Goal: Find specific page/section: Find specific page/section

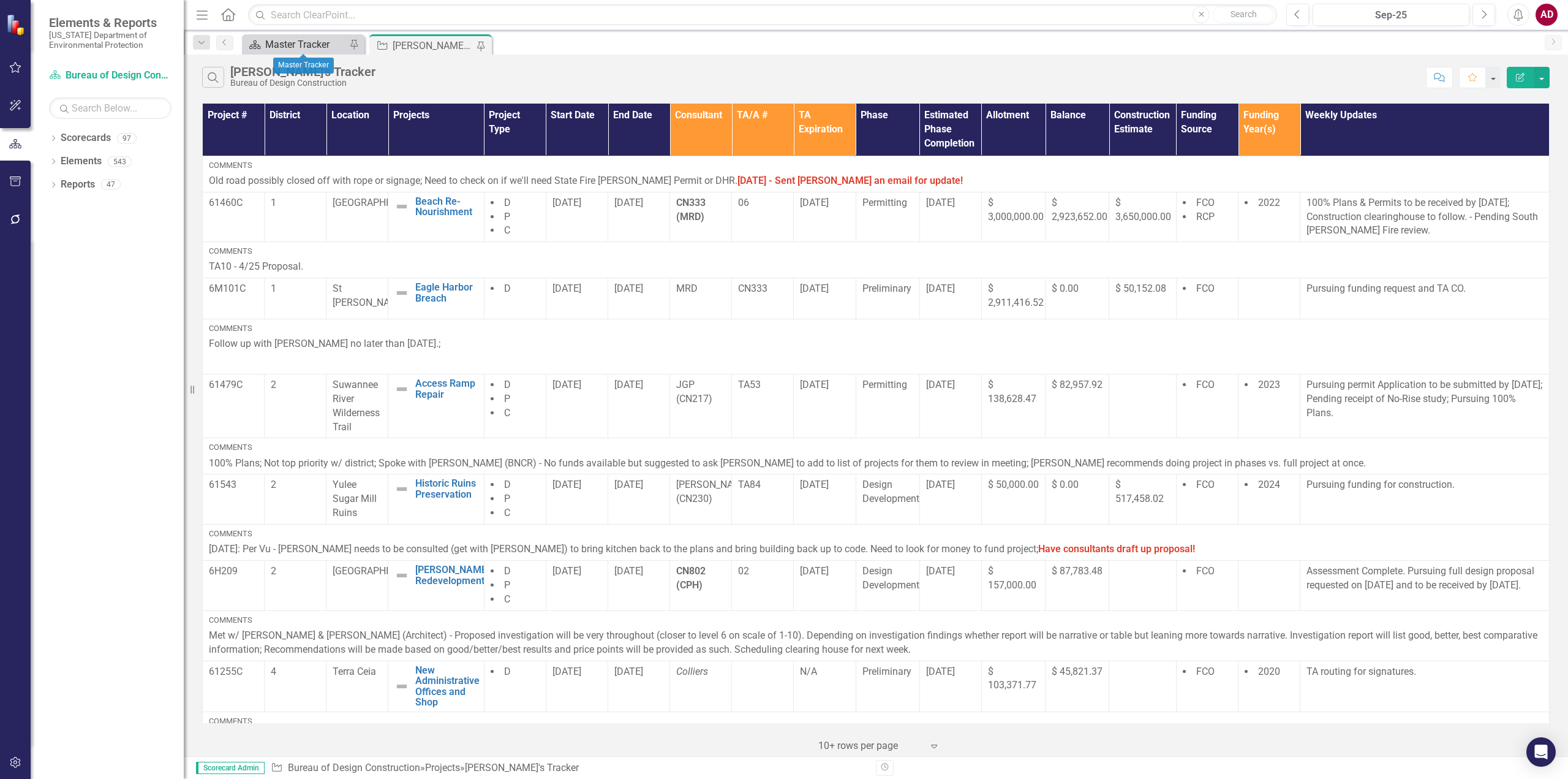
click at [295, 43] on div "Master Tracker" at bounding box center [305, 44] width 81 height 15
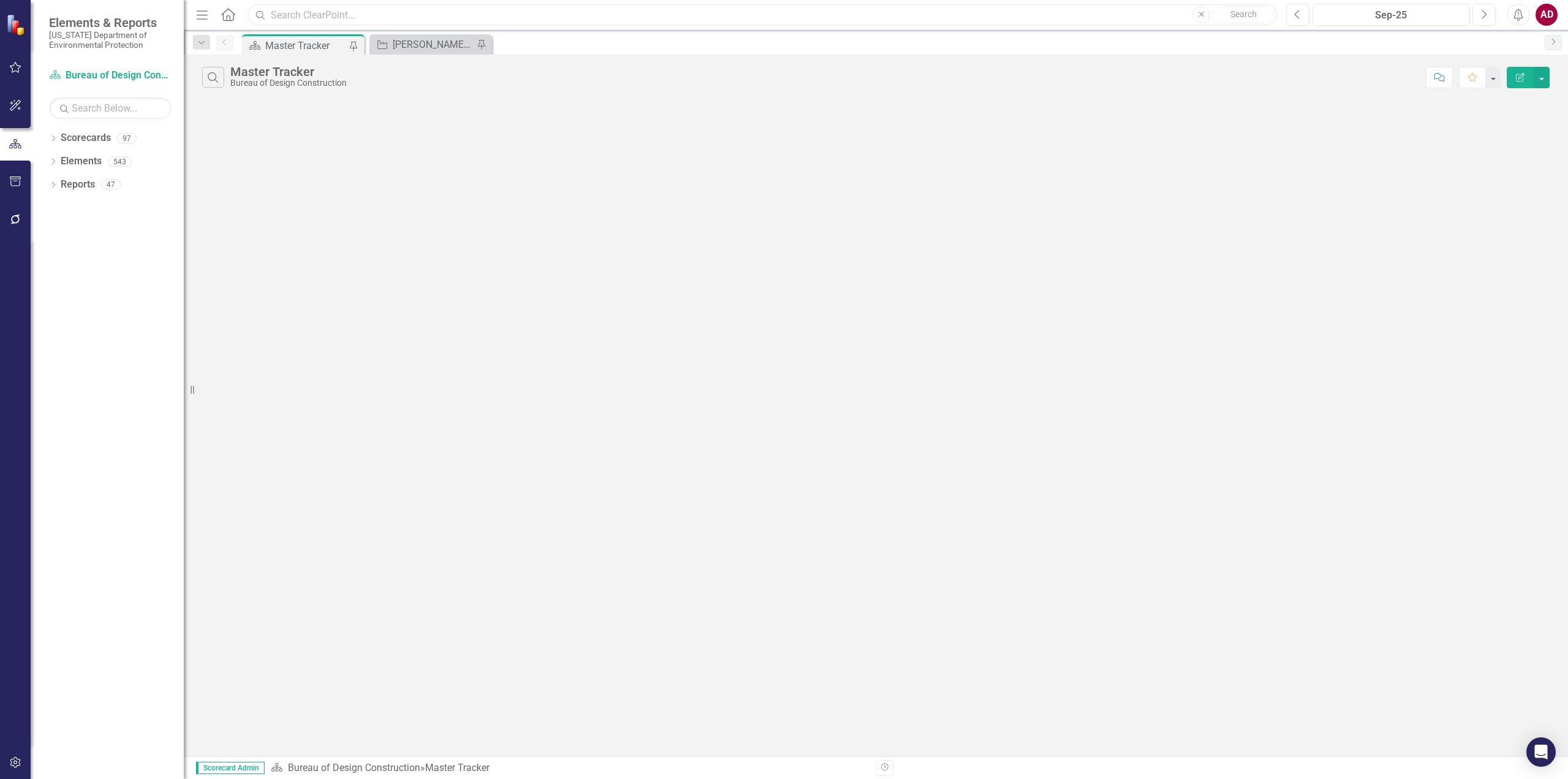
click at [307, 9] on input "text" at bounding box center [762, 15] width 1029 height 21
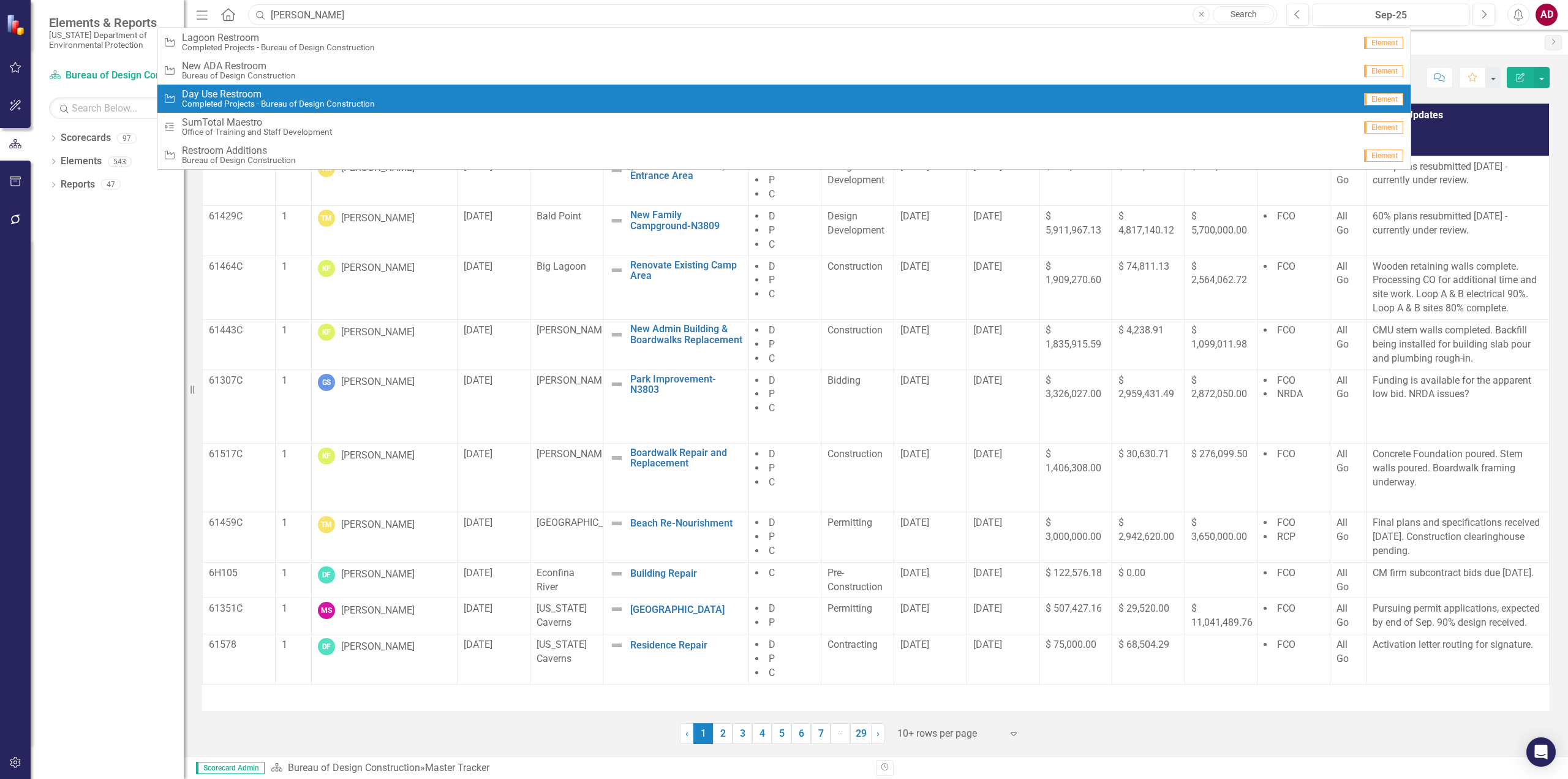
type input "[PERSON_NAME]"
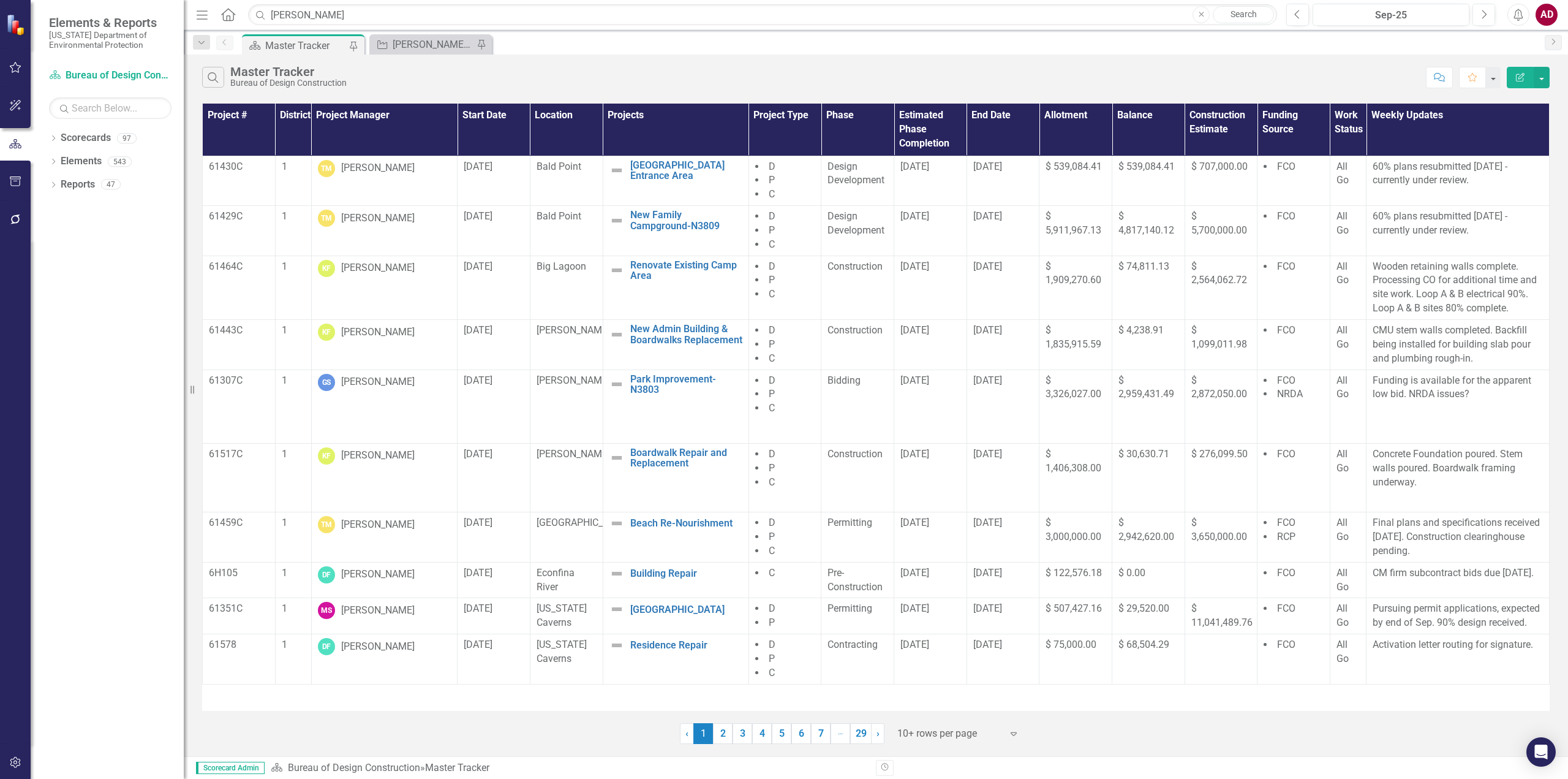
click at [1242, 18] on link "Search" at bounding box center [1243, 15] width 61 height 17
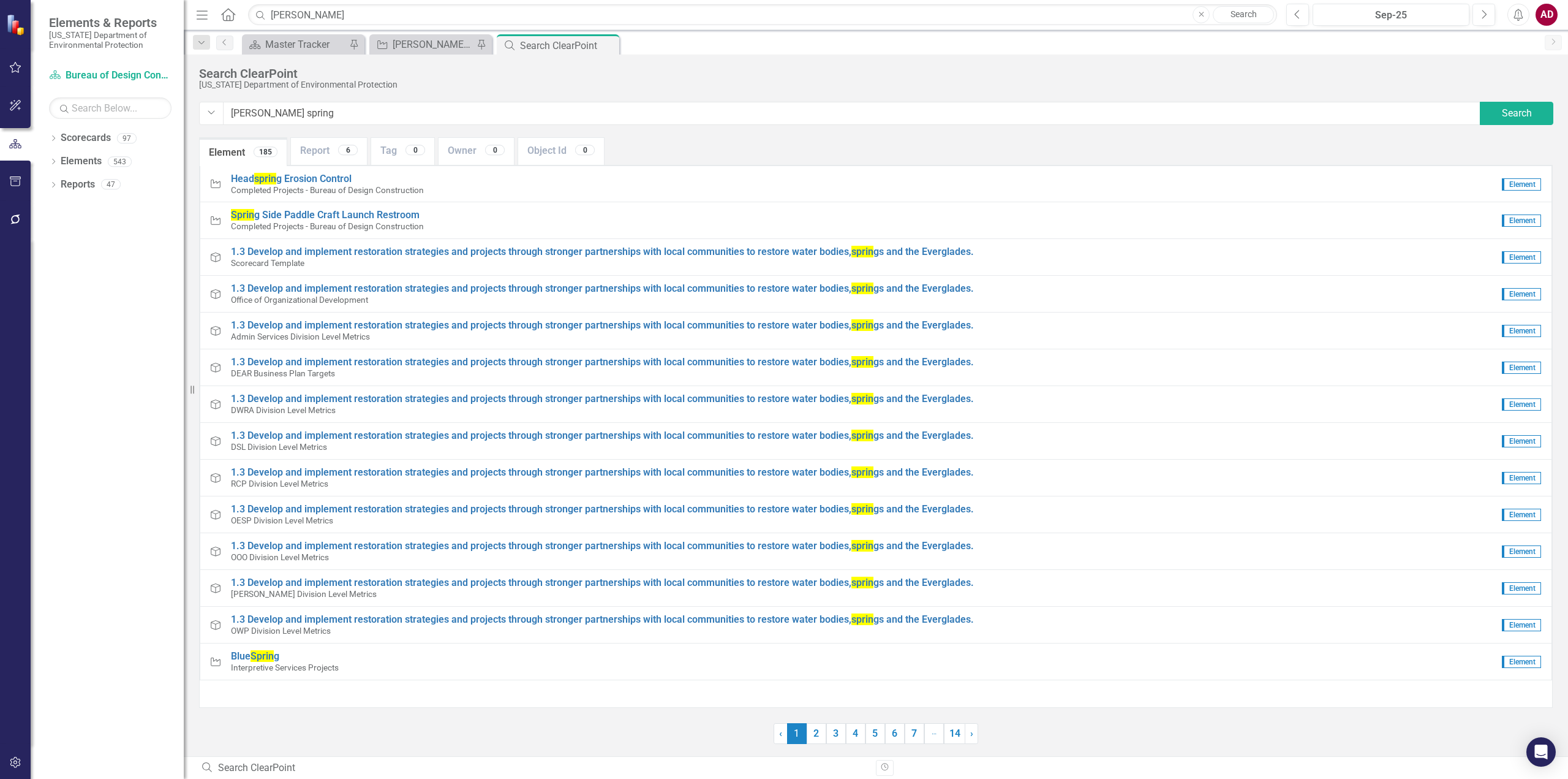
type input "[PERSON_NAME] spring"
click at [314, 157] on link "Report 21" at bounding box center [333, 151] width 76 height 26
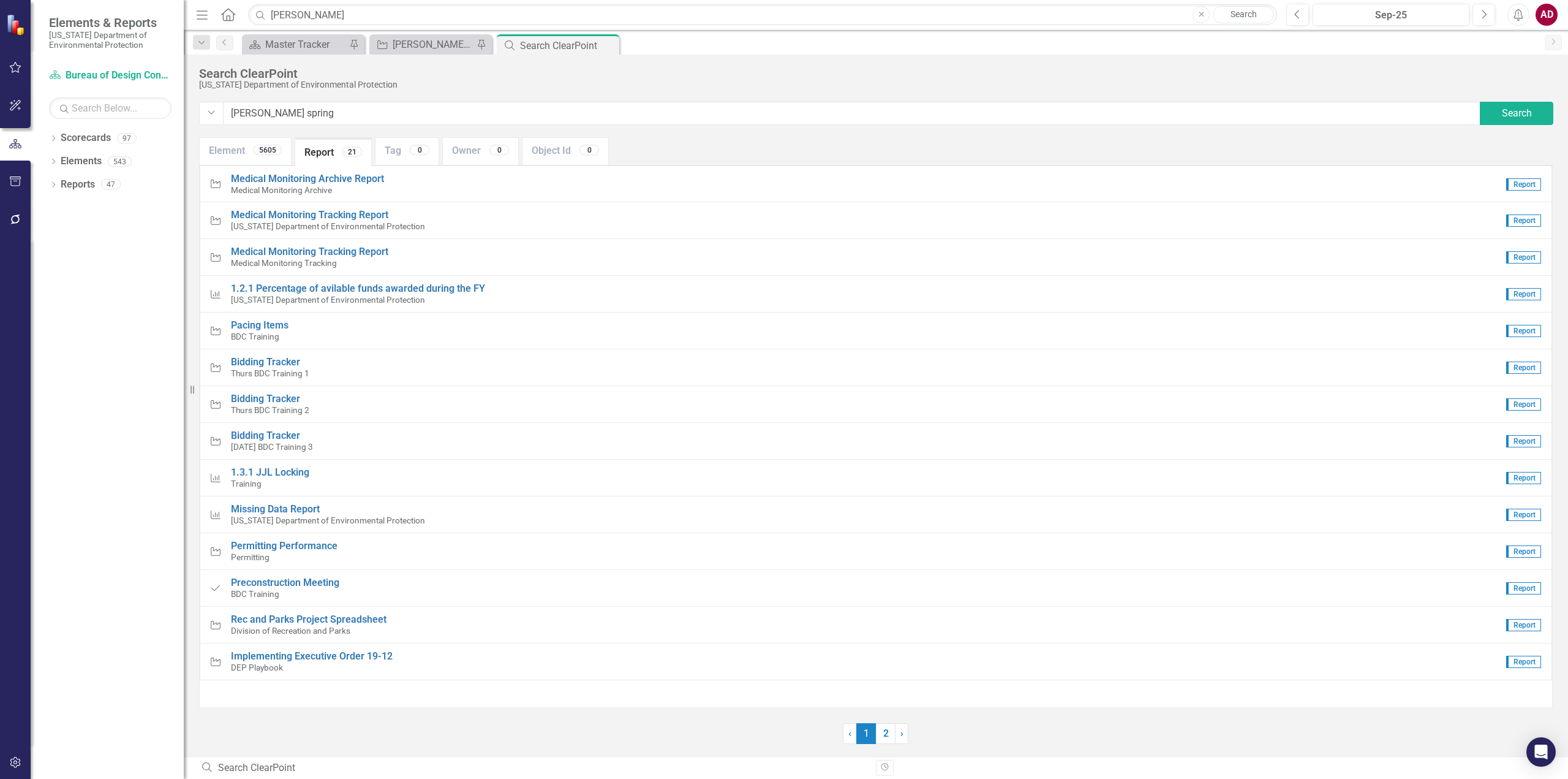
click at [316, 156] on link "Report 21" at bounding box center [333, 153] width 76 height 26
click at [228, 50] on link "Previous" at bounding box center [224, 43] width 17 height 15
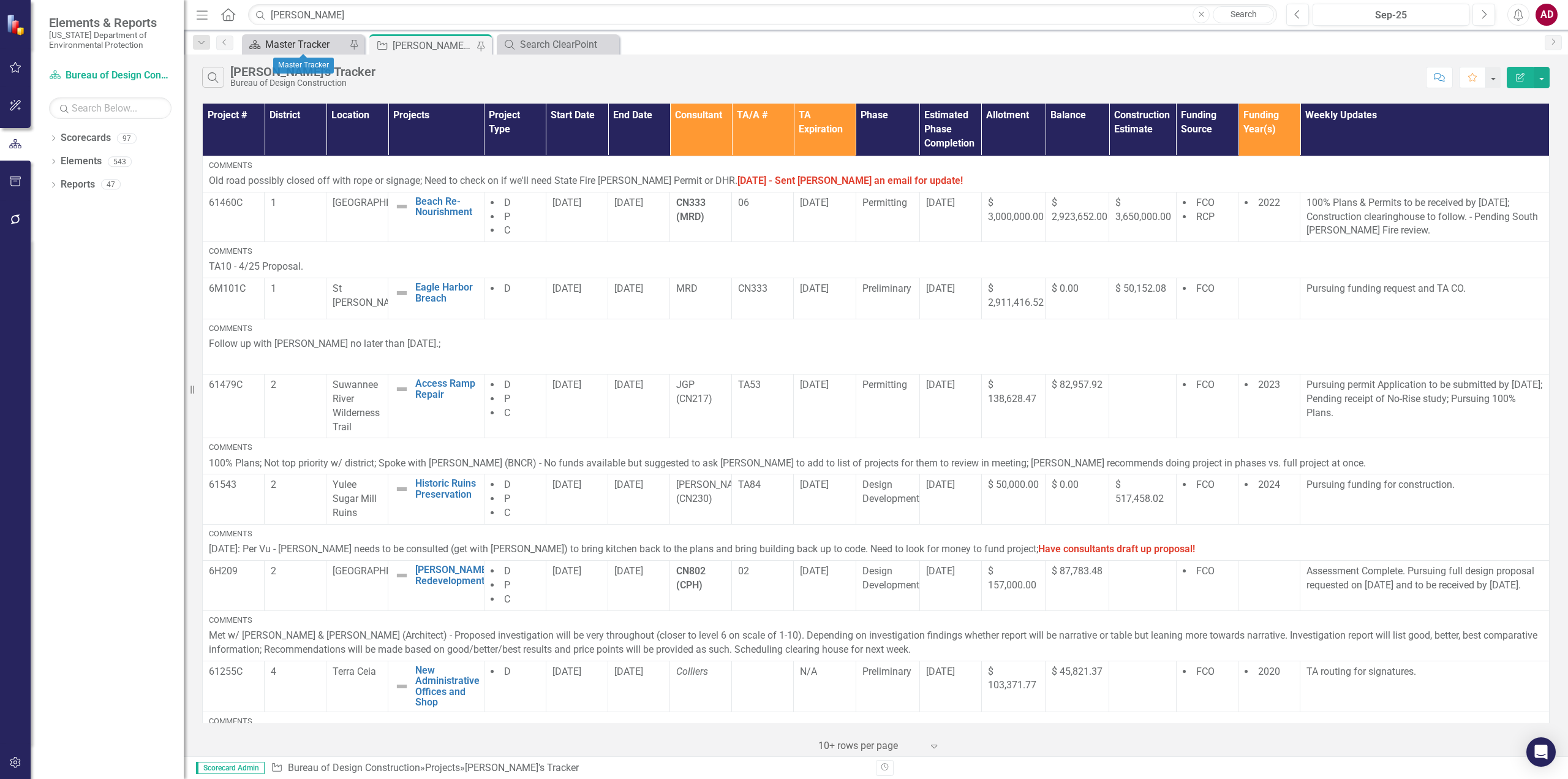
click at [308, 45] on div "Master Tracker" at bounding box center [305, 44] width 81 height 15
